Goal: Task Accomplishment & Management: Use online tool/utility

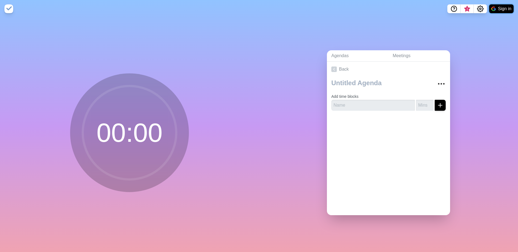
click at [509, 10] on button "Sign in" at bounding box center [501, 8] width 24 height 9
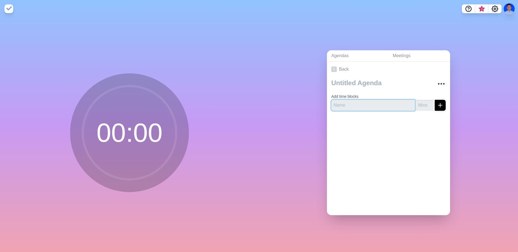
click at [375, 107] on input "text" at bounding box center [373, 105] width 84 height 11
paste input "Pembukaan (Berdoa, Ice Breaking, Pertanyaan Pemantik, Penyampaian Tujuan Pembel…"
type input "Pembukaan (Berdoa, Ice Breaking, Pertanyaan Pemantik, Penyampaian Tujuan Pembel…"
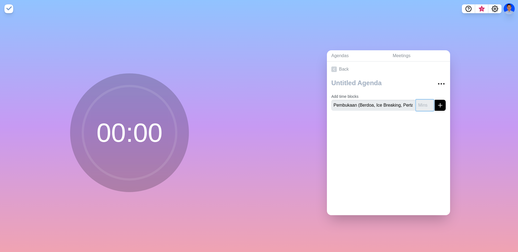
click at [417, 104] on input "number" at bounding box center [425, 105] width 18 height 11
type input "10"
click at [437, 103] on icon "submit" at bounding box center [440, 105] width 7 height 7
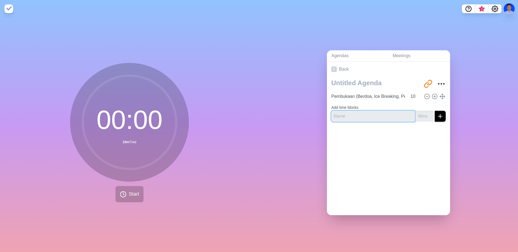
click at [366, 114] on input "text" at bounding box center [373, 116] width 84 height 11
paste input "Menyimak Cerita Cantigi"
type input "Menyimak Cerita Cantigi"
click at [416, 113] on input "number" at bounding box center [425, 116] width 18 height 11
type input "10"
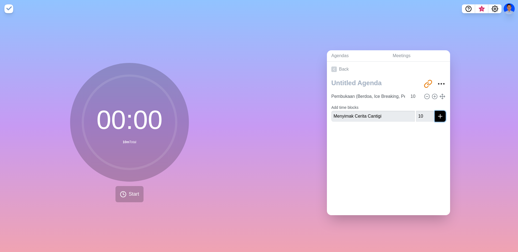
click at [437, 116] on icon "submit" at bounding box center [440, 116] width 7 height 7
click at [370, 118] on input "text" at bounding box center [373, 120] width 84 height 11
paste input "Guru menjelaskan ( Ciri, Isi, Struktur )"
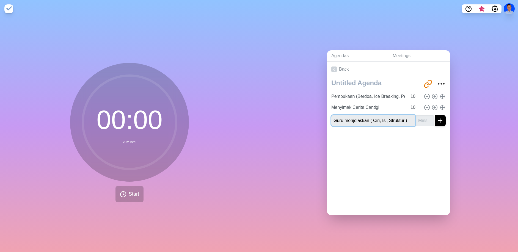
type input "Guru menjelaskan ( Ciri, Isi, Struktur )"
click at [437, 121] on icon "submit" at bounding box center [440, 120] width 7 height 7
type input "10"
click at [437, 120] on icon "submit" at bounding box center [440, 120] width 7 height 7
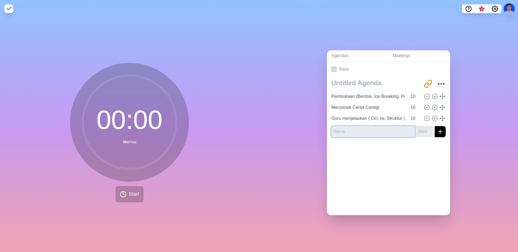
click at [367, 130] on input "text" at bounding box center [373, 131] width 84 height 11
paste input "Pembagian Kelompok dan pembagian LK"
type input "Pembagian Kelompok dan pembagian LK"
click at [416, 130] on input "number" at bounding box center [425, 131] width 18 height 11
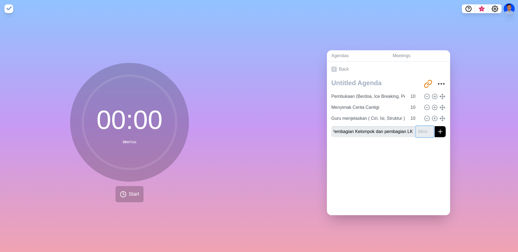
scroll to position [0, 0]
type input "5"
click at [438, 132] on line "submit" at bounding box center [440, 132] width 4 height 0
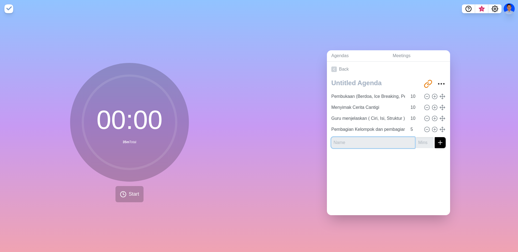
drag, startPoint x: 371, startPoint y: 143, endPoint x: 369, endPoint y: 140, distance: 3.1
click at [371, 143] on input "text" at bounding box center [373, 142] width 84 height 11
paste input "Mengobservasi Tanaman dan Menilai"
type input "Mengobservasi Tanaman dan Menilai"
click at [348, 165] on div at bounding box center [388, 164] width 123 height 22
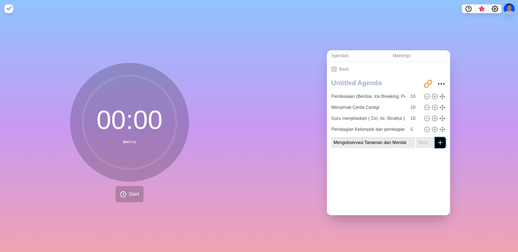
click at [437, 142] on icon "submit" at bounding box center [440, 142] width 7 height 7
click at [416, 139] on input "number" at bounding box center [425, 142] width 18 height 11
type input "15"
click at [437, 140] on icon "submit" at bounding box center [440, 142] width 7 height 7
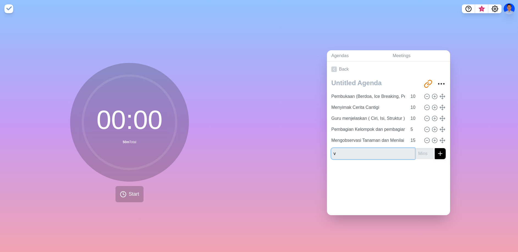
click at [375, 155] on input "v" at bounding box center [373, 153] width 84 height 11
paste input "Peserta didik mengerjakan LK"
type input "Peserta didik mengerjakan LK"
click at [425, 150] on input "1" at bounding box center [425, 153] width 18 height 11
type input "10"
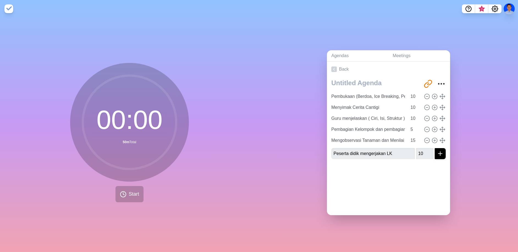
click at [426, 172] on div at bounding box center [388, 175] width 123 height 22
click at [437, 154] on icon "submit" at bounding box center [440, 153] width 7 height 7
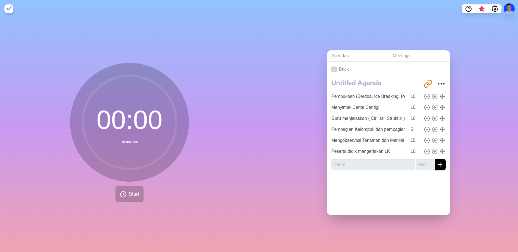
drag, startPoint x: 362, startPoint y: 169, endPoint x: 374, endPoint y: 167, distance: 12.2
click at [362, 169] on div "[URL][DOMAIN_NAME] Pembukaan (Berdoa, Ice Breaking, Pertanyaan Pemantik, Penyam…" at bounding box center [388, 126] width 123 height 98
click at [372, 148] on input "Peserta didik mengerjakan LK" at bounding box center [368, 151] width 78 height 11
click at [368, 163] on input "text" at bounding box center [373, 164] width 84 height 11
paste input "Peserta didik mengerjakan LK"
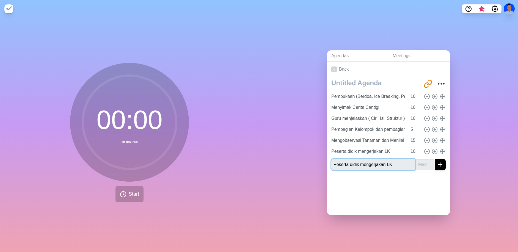
drag, startPoint x: 393, startPoint y: 162, endPoint x: 318, endPoint y: 170, distance: 74.8
click at [320, 169] on div "Agendas Meetings Back [URL][DOMAIN_NAME] Pembukaan (Berdoa, Ice Breaking, Perta…" at bounding box center [388, 135] width 259 height 234
type input "P"
type input "Presentasi Peserta didik"
click at [417, 163] on input "number" at bounding box center [425, 164] width 18 height 11
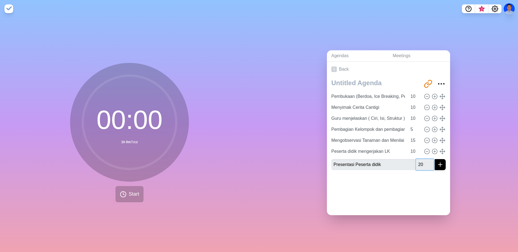
type input "20"
click at [383, 164] on input "Presentasi Peserta didik" at bounding box center [373, 164] width 84 height 11
type input "Presentasi Peserta didik dan mengumpulkan LK"
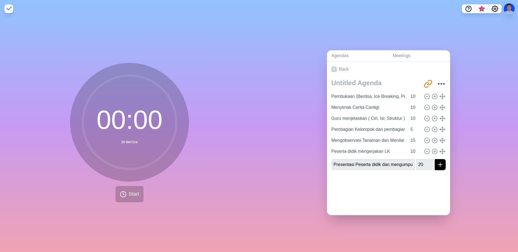
click at [383, 185] on div at bounding box center [388, 186] width 123 height 22
click at [437, 163] on icon "submit" at bounding box center [440, 164] width 7 height 7
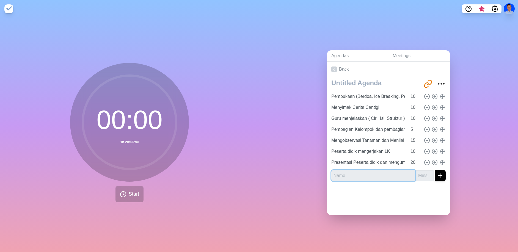
click at [367, 171] on input "text" at bounding box center [373, 175] width 84 height 11
type input "Penutup ("
click at [443, 84] on circle "More" at bounding box center [443, 84] width 1 height 1
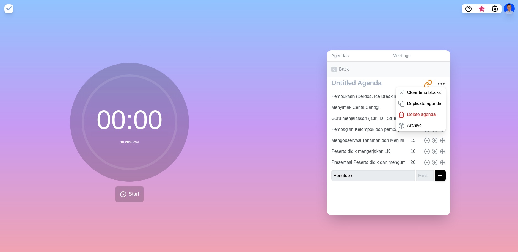
click at [385, 67] on link "Back" at bounding box center [388, 69] width 123 height 15
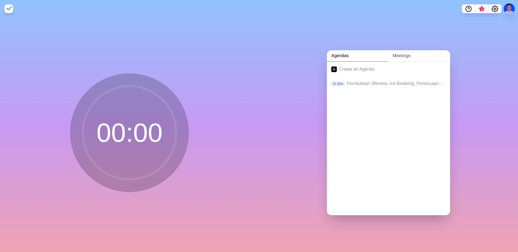
click at [399, 53] on link "Meetings" at bounding box center [419, 55] width 62 height 11
click at [341, 56] on link "Agendas" at bounding box center [357, 55] width 61 height 11
click at [354, 68] on link "Create an Agenda" at bounding box center [388, 69] width 123 height 15
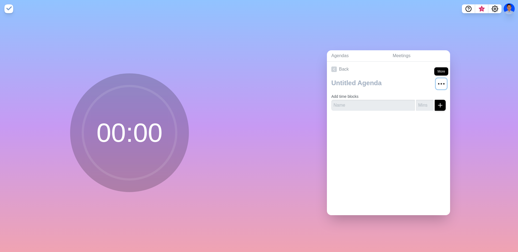
click at [437, 81] on icon "More" at bounding box center [441, 83] width 9 height 9
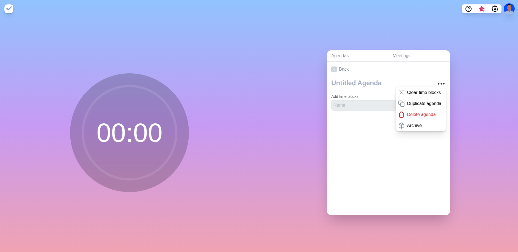
click at [354, 139] on div "Back Clear time blocks Duplicate agenda Delete agenda Archive Add time blocks" at bounding box center [388, 139] width 123 height 154
click at [376, 62] on link "Back" at bounding box center [388, 69] width 123 height 15
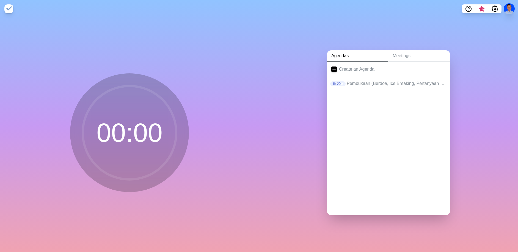
click at [340, 53] on link "Agendas" at bounding box center [357, 55] width 61 height 11
click at [383, 171] on div "Create an Agenda 1h 20m Pembukaan (Berdoa, Ice Breaking, Pertanyaan Pemantik, P…" at bounding box center [388, 139] width 123 height 154
click at [340, 67] on link "Create an Agenda" at bounding box center [388, 69] width 123 height 15
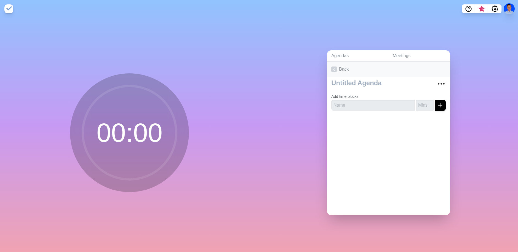
click at [335, 67] on link "Back" at bounding box center [388, 69] width 123 height 15
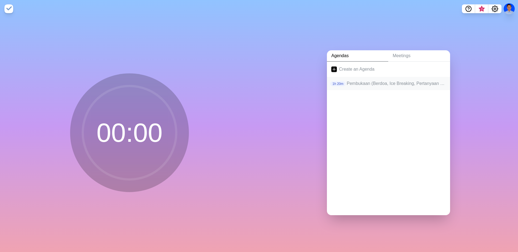
click at [368, 85] on div "1h 20m Pembukaan (Berdoa, Ice Breaking, Pertanyaan Pemantik, Penyampaian Tujuan…" at bounding box center [388, 83] width 123 height 13
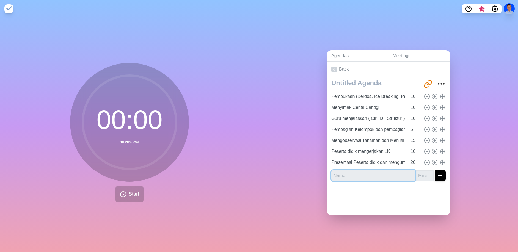
click at [357, 175] on input "text" at bounding box center [373, 175] width 84 height 11
click at [340, 201] on div at bounding box center [388, 197] width 123 height 22
click at [351, 175] on input "text" at bounding box center [373, 175] width 84 height 11
type input "Penutup ( Apresiasi, menyimpulkan Materi,melakukan refleksi,menjelaskan pemaham…"
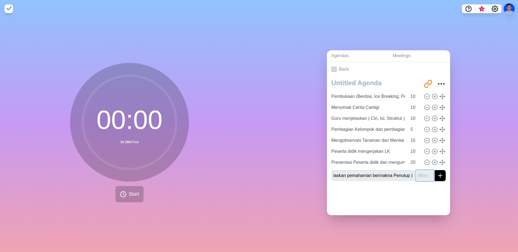
scroll to position [0, 0]
click at [416, 174] on input "number" at bounding box center [425, 175] width 18 height 11
type input "10"
click at [417, 198] on div at bounding box center [388, 197] width 123 height 22
